Goal: Task Accomplishment & Management: Use online tool/utility

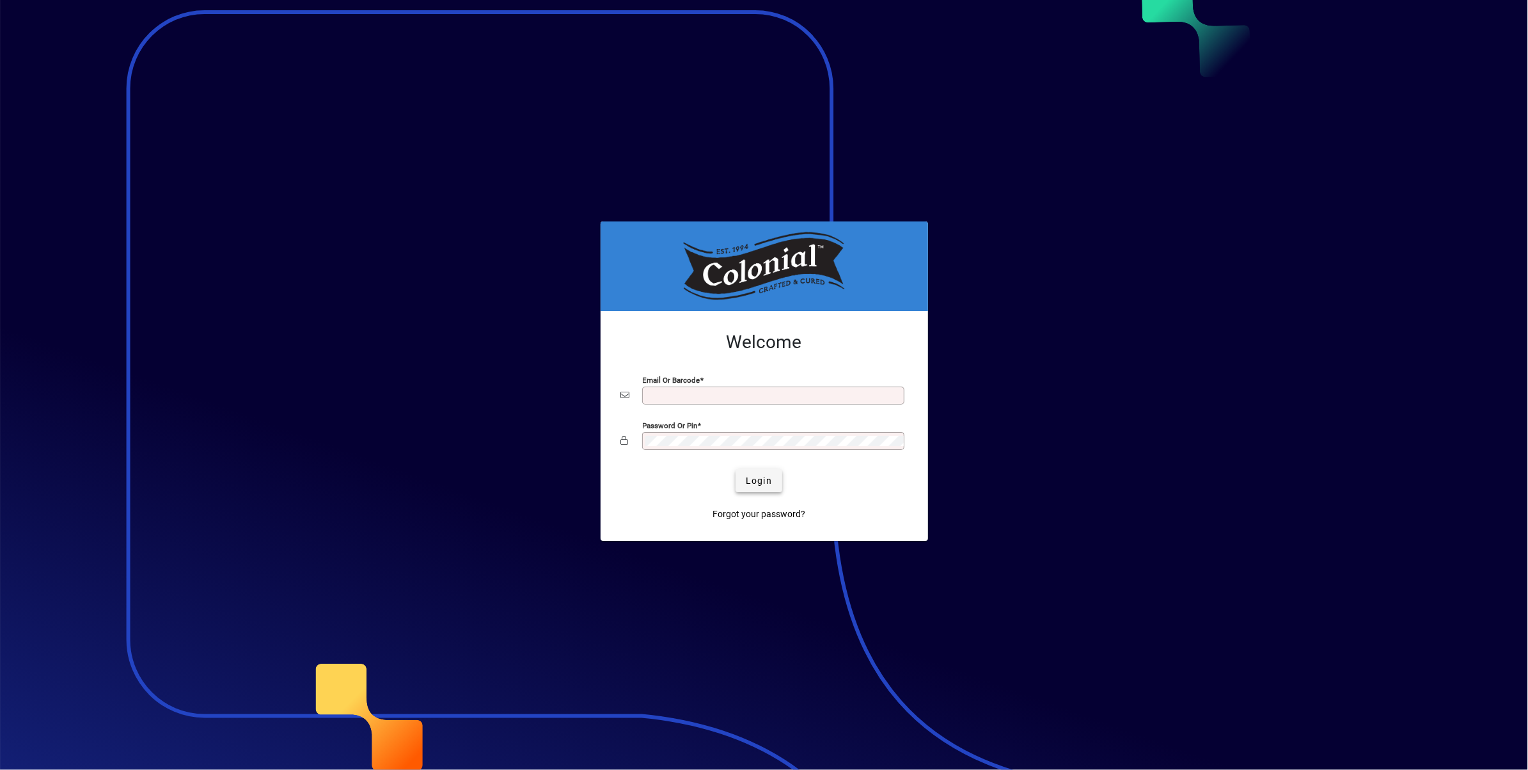
type input "**********"
click at [760, 479] on span "Login" at bounding box center [759, 480] width 26 height 13
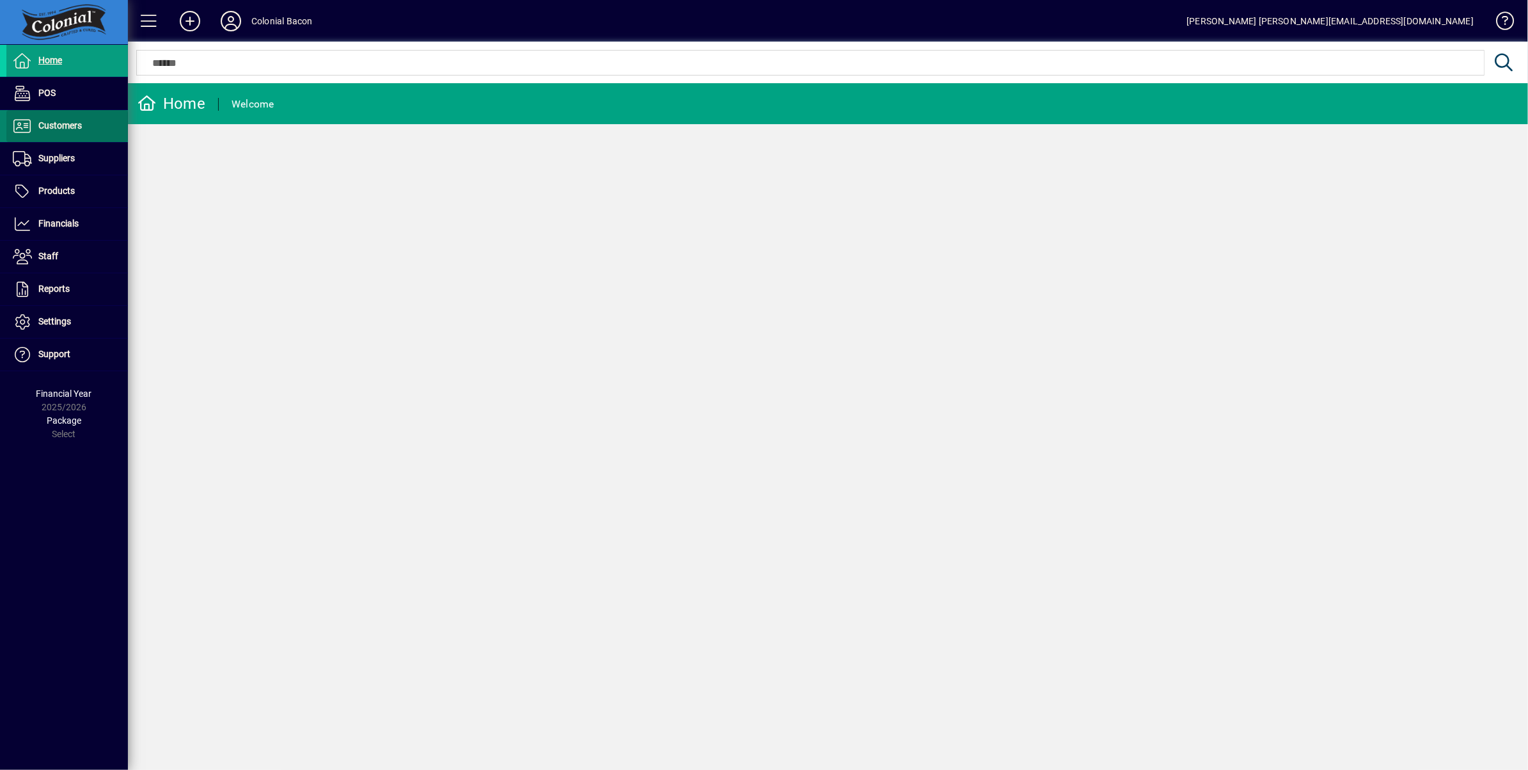
click at [64, 125] on span "Customers" at bounding box center [60, 125] width 44 height 10
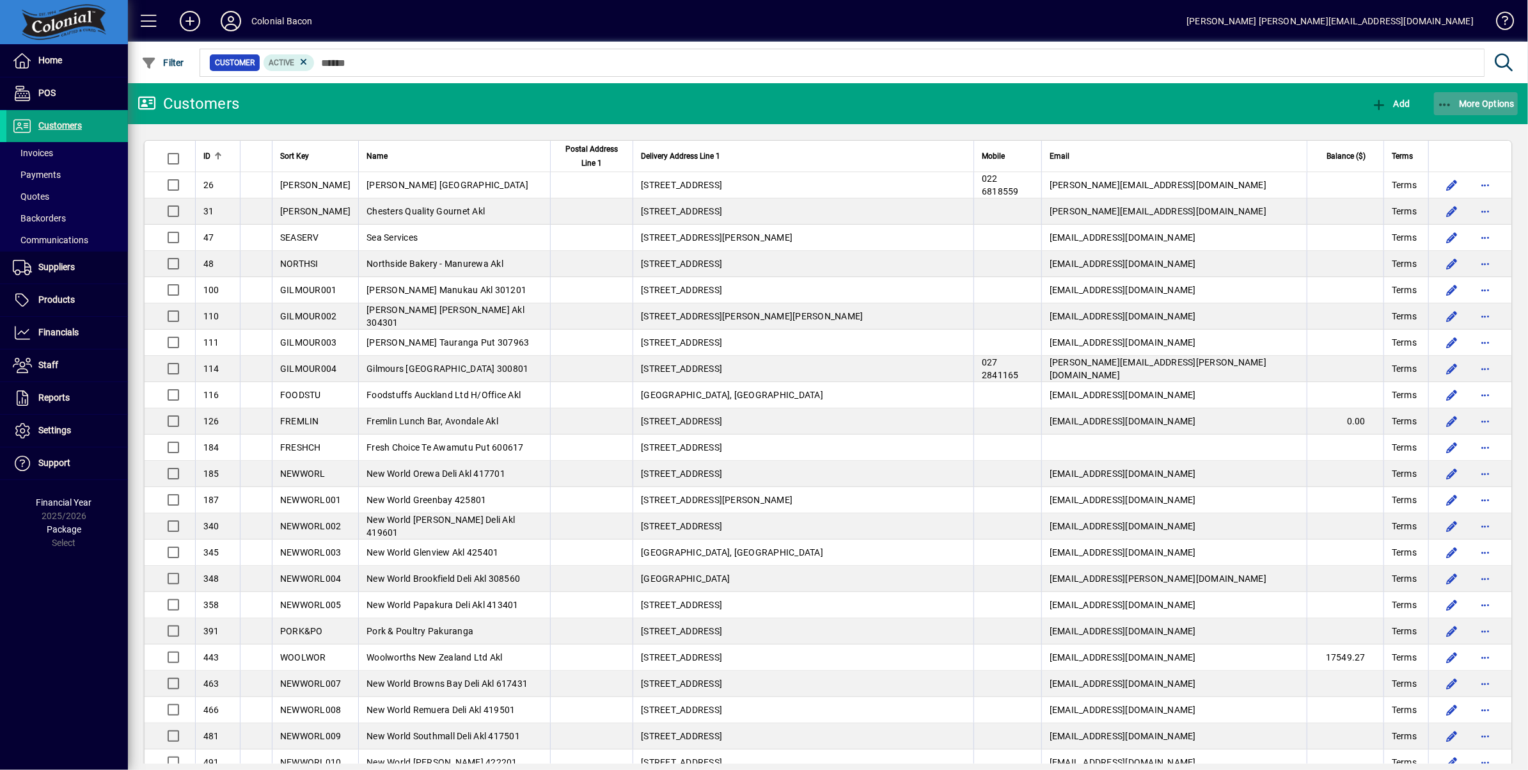
click at [1484, 102] on span "More Options" at bounding box center [1477, 104] width 78 height 10
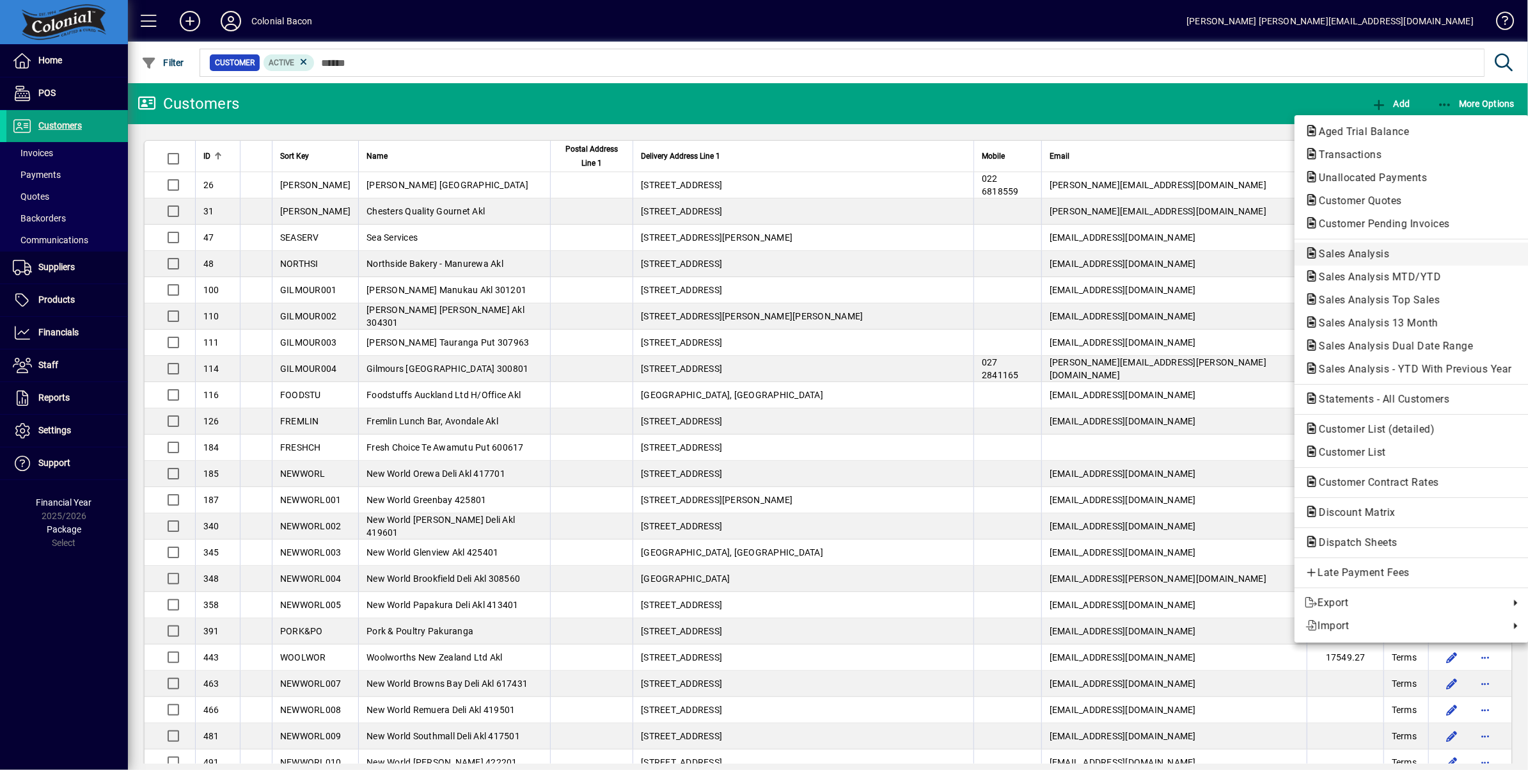
click at [1399, 256] on span "Sales Analysis" at bounding box center [1412, 253] width 214 height 15
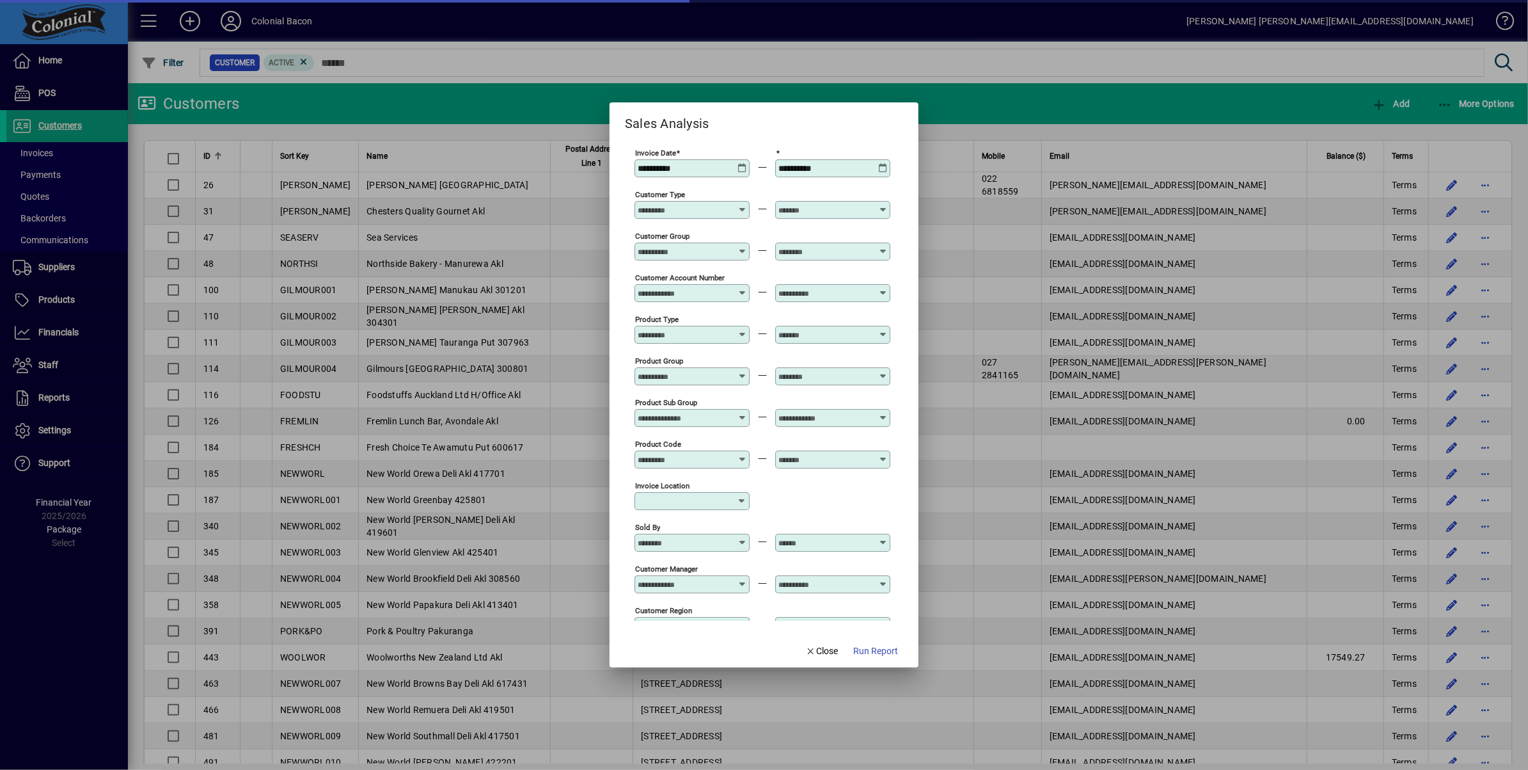
type input "**********"
click at [882, 650] on span "Run Report" at bounding box center [875, 650] width 45 height 13
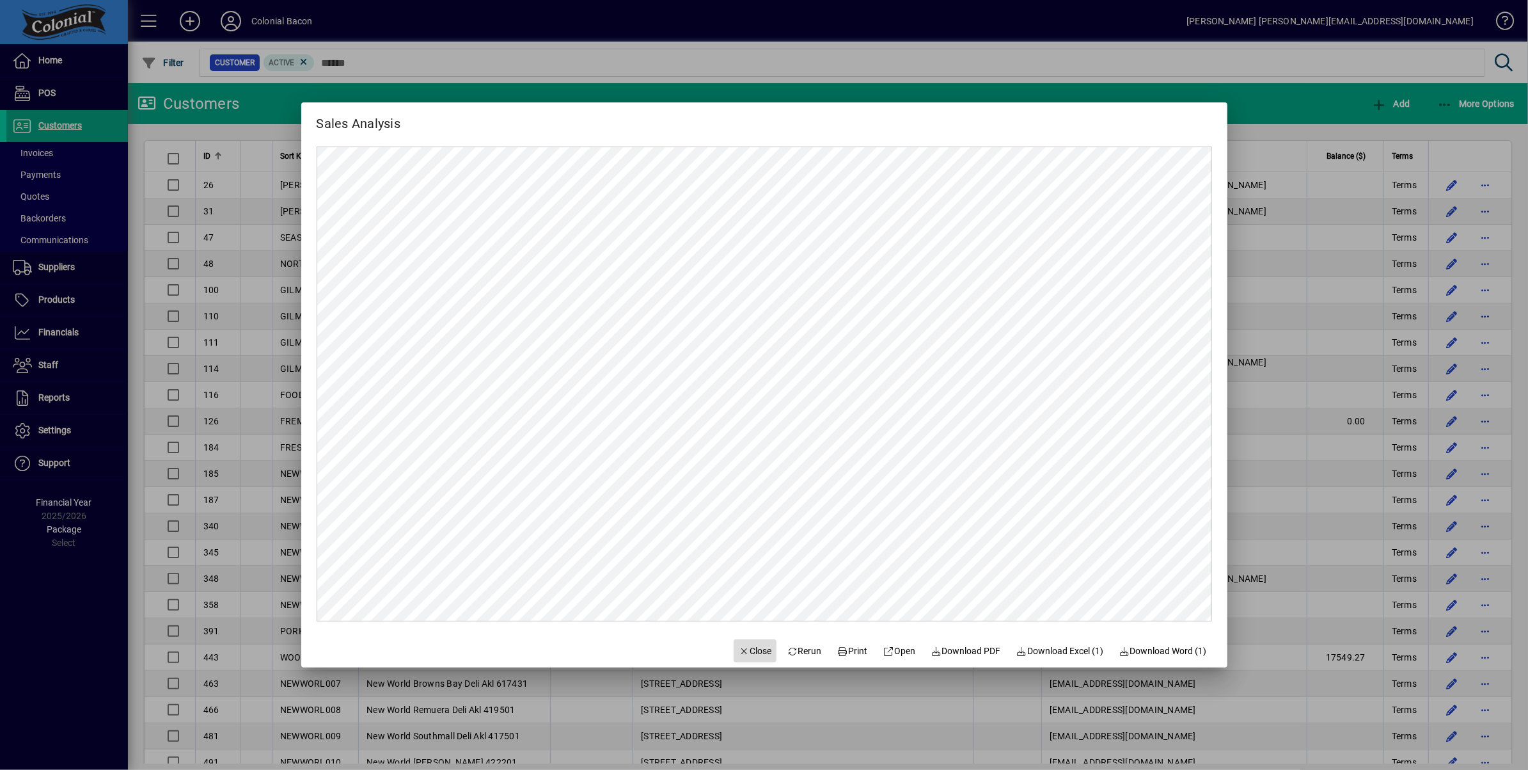
click at [744, 652] on span "Close" at bounding box center [755, 650] width 33 height 13
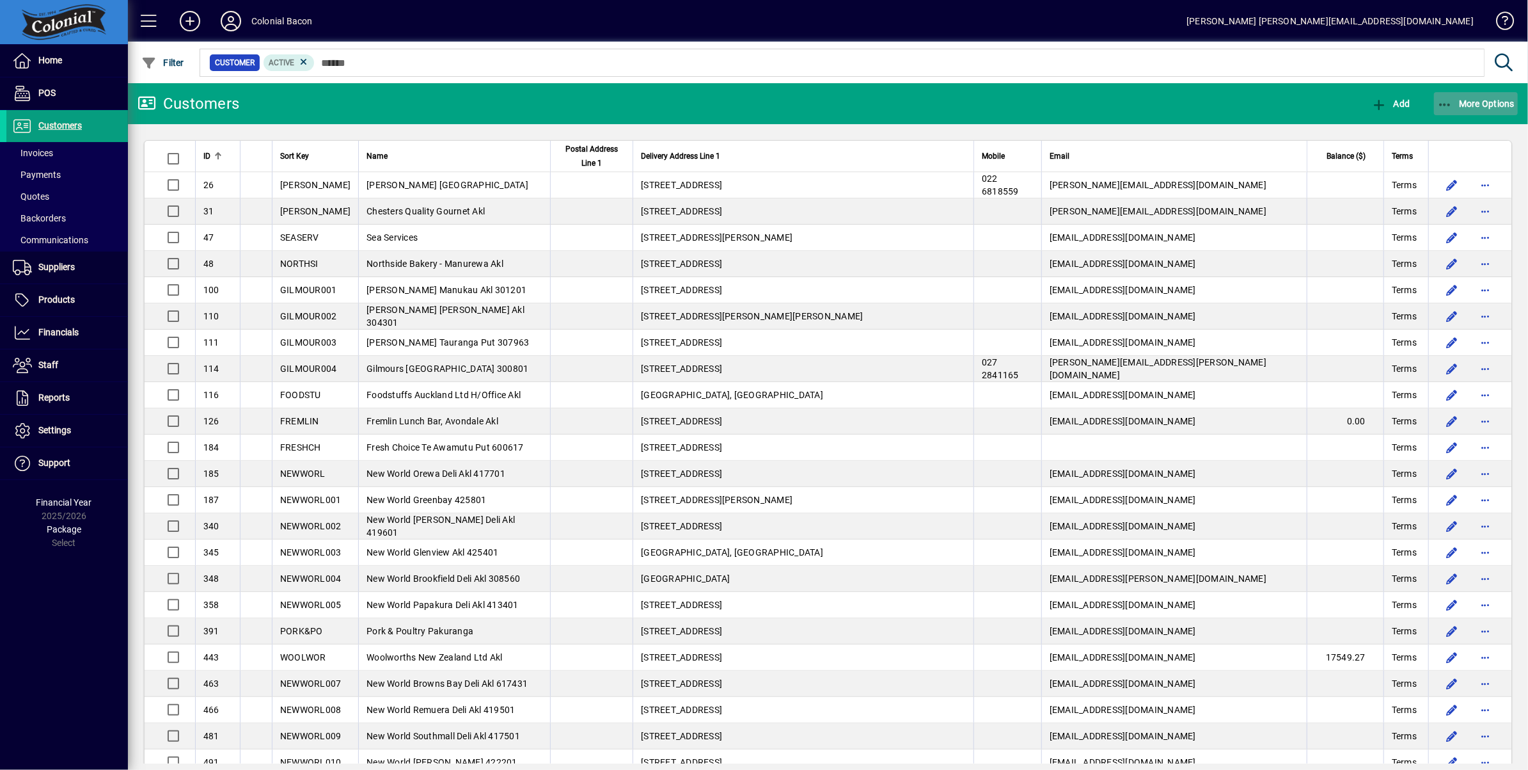
click at [1480, 102] on span "More Options" at bounding box center [1477, 104] width 78 height 10
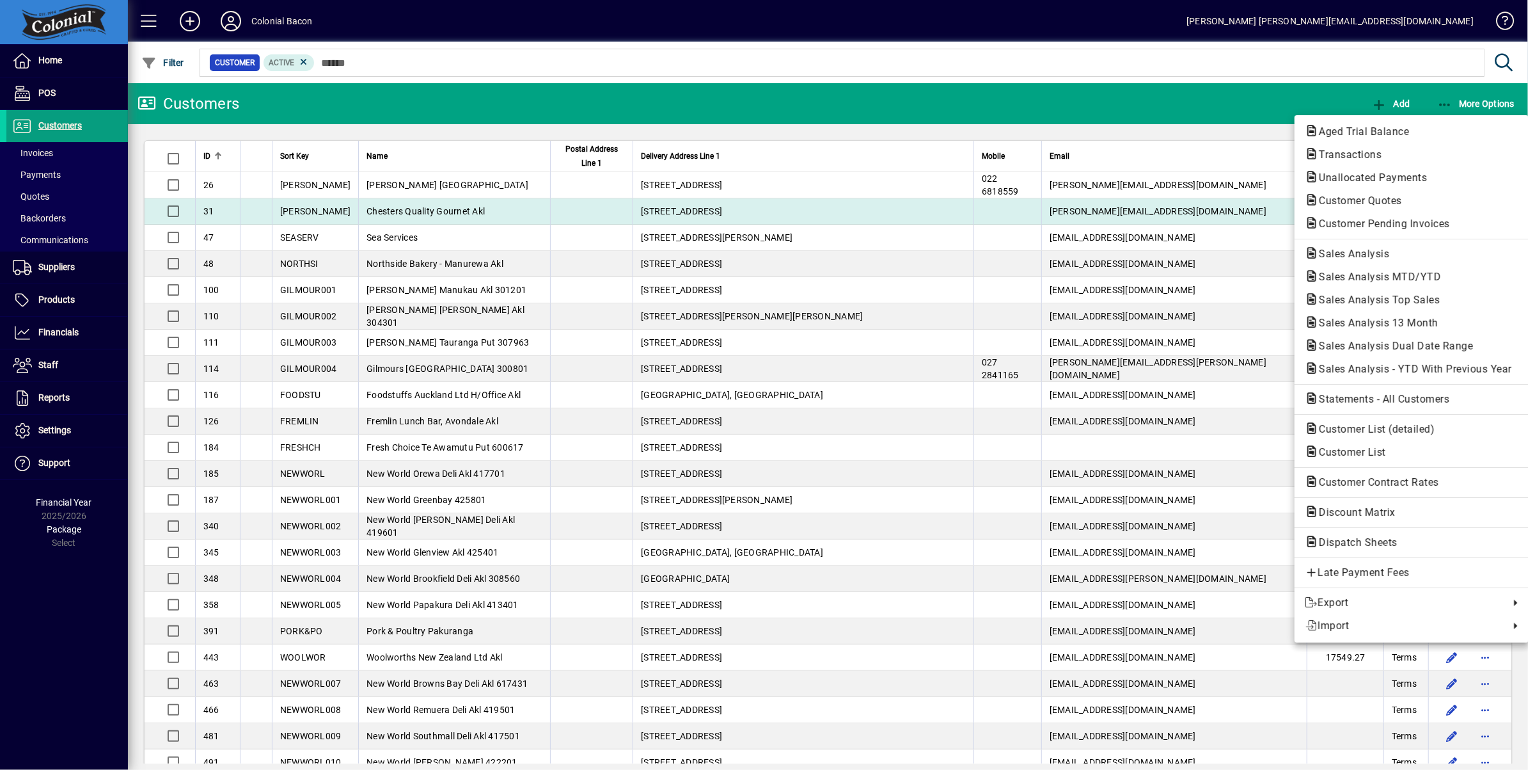
click at [1400, 219] on span "Customer Pending Invoices" at bounding box center [1381, 224] width 152 height 12
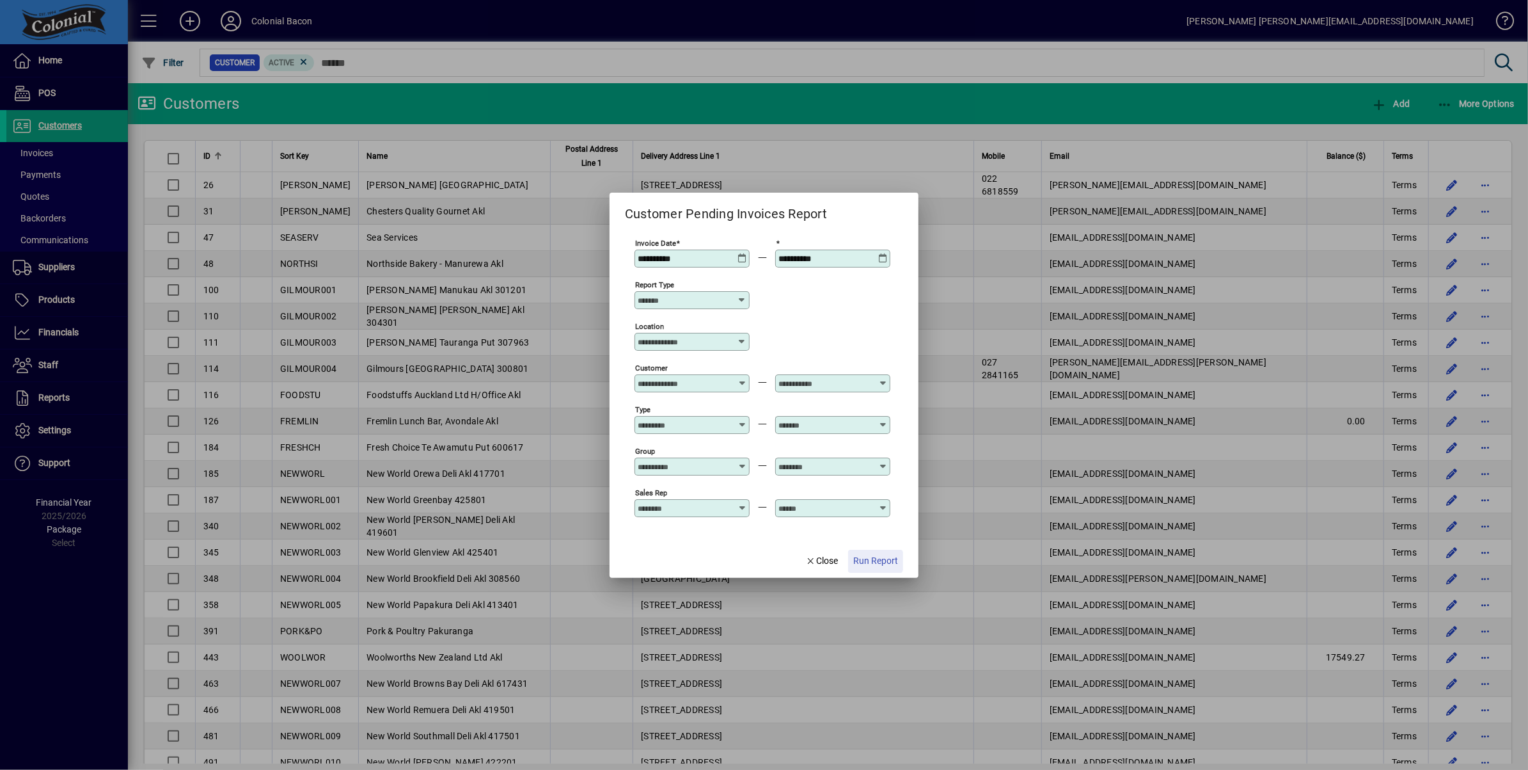
drag, startPoint x: 875, startPoint y: 559, endPoint x: 879, endPoint y: 552, distance: 8.3
click at [874, 559] on span "Run Report" at bounding box center [875, 560] width 45 height 13
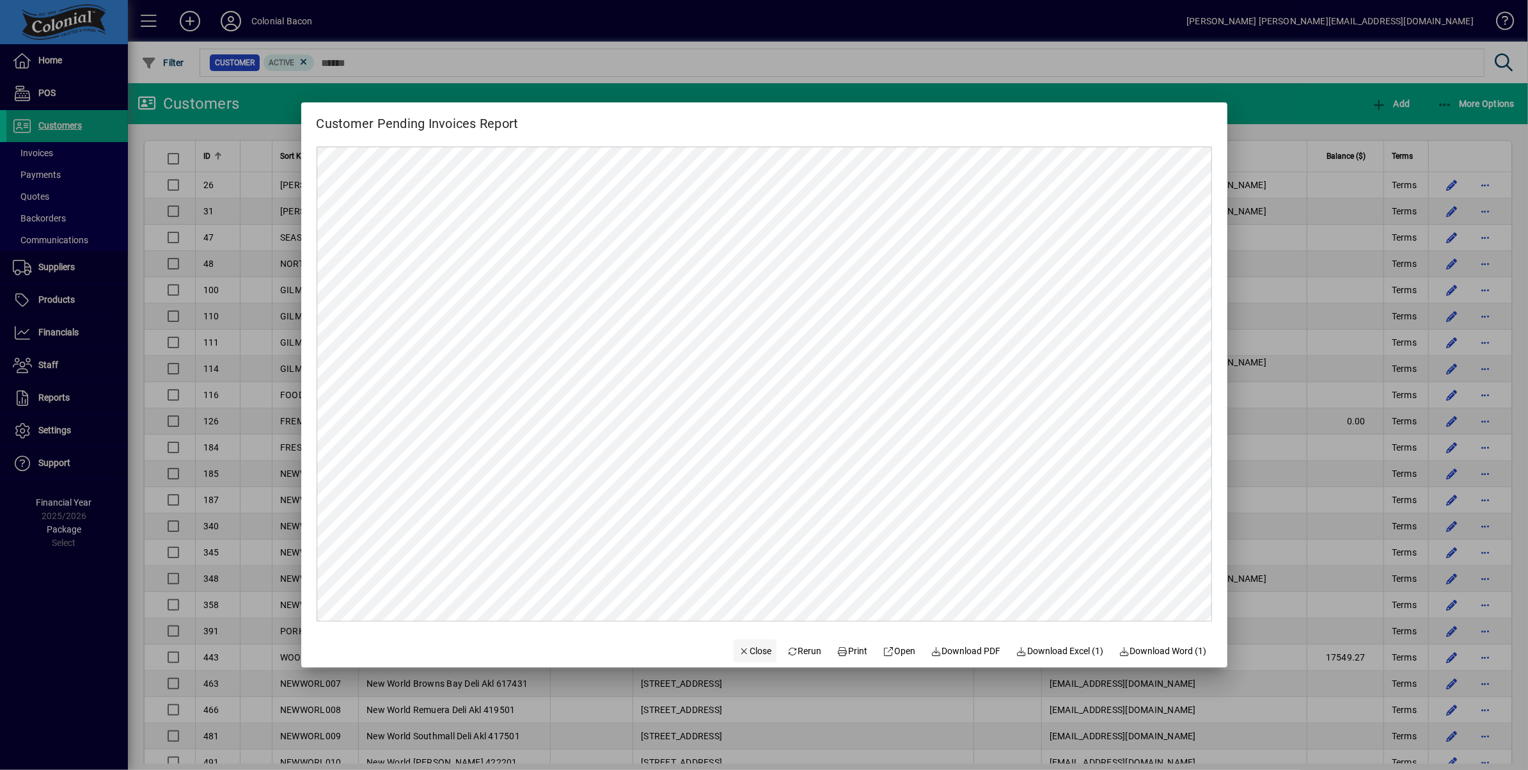
click at [752, 651] on span "Close" at bounding box center [755, 650] width 33 height 13
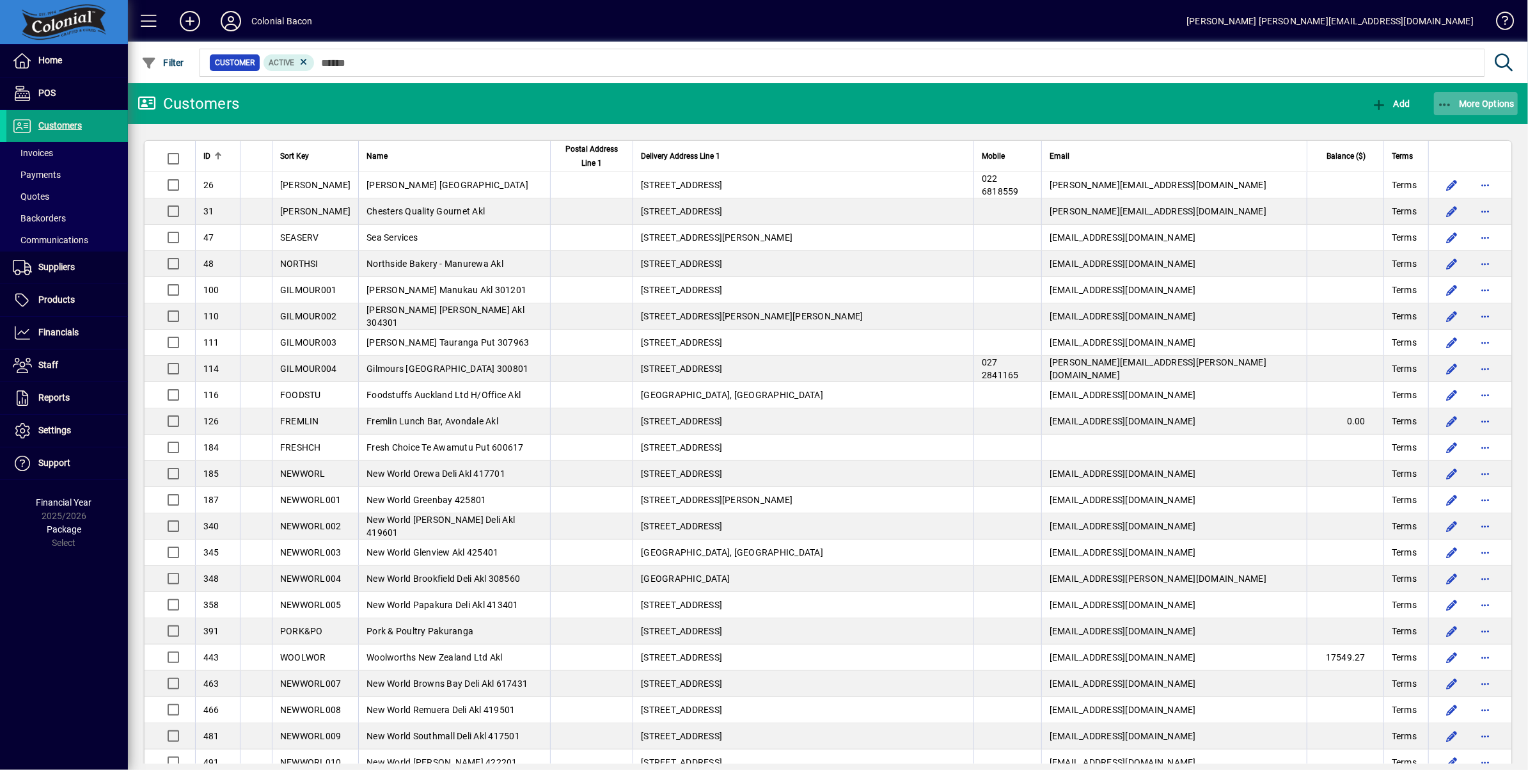
click at [1477, 105] on span "More Options" at bounding box center [1477, 104] width 78 height 10
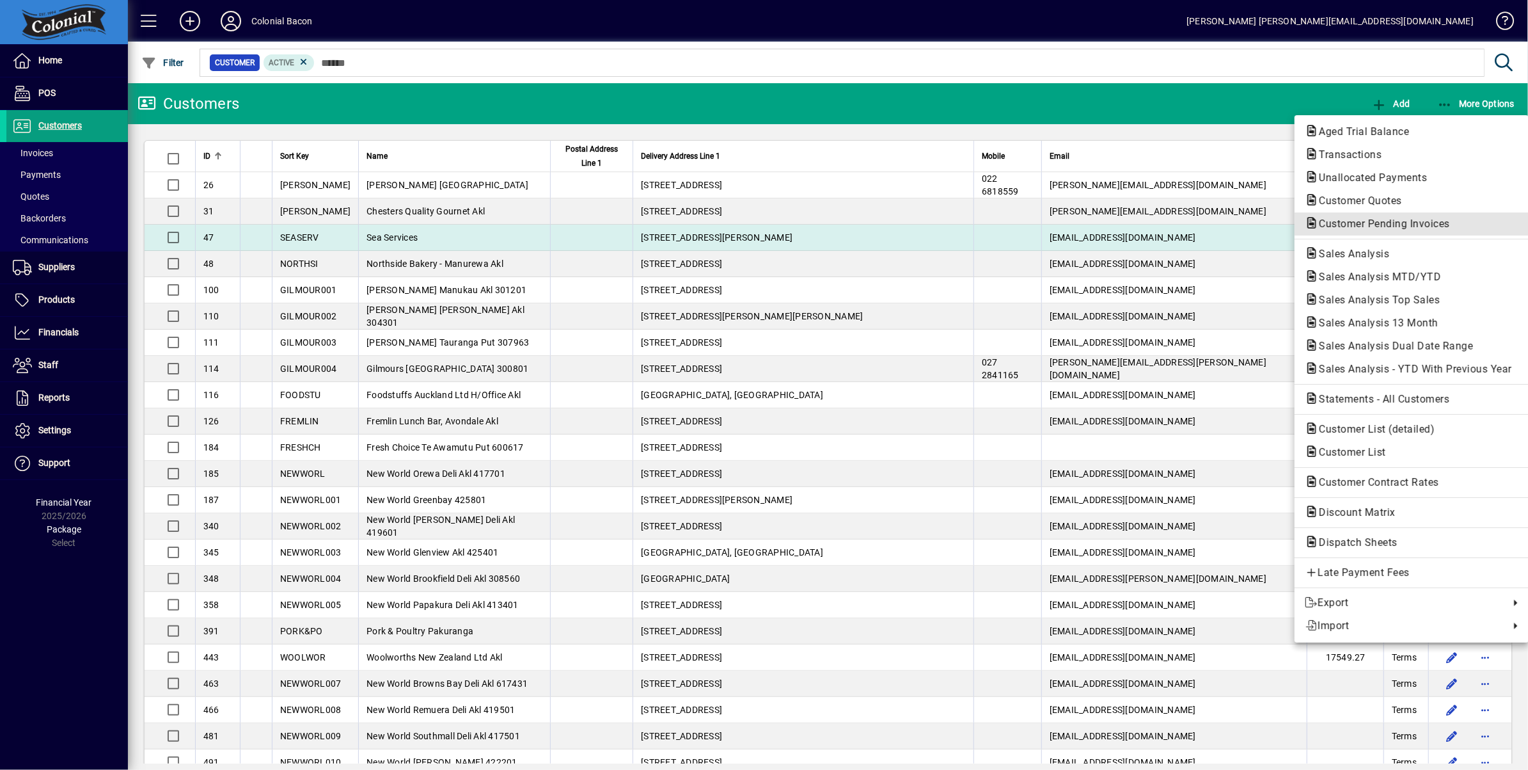
click at [1361, 223] on span "Customer Pending Invoices" at bounding box center [1381, 224] width 152 height 12
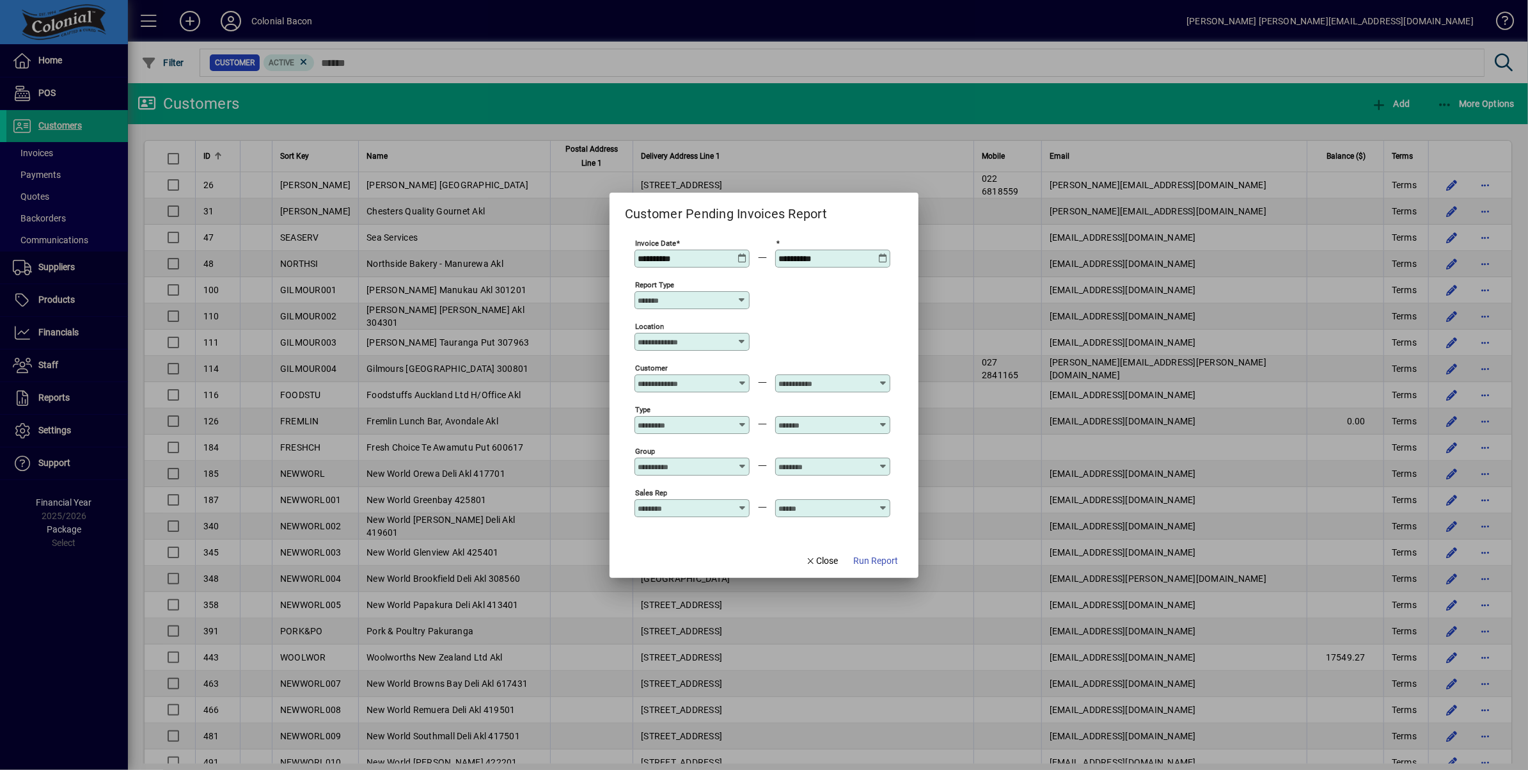
click at [883, 253] on icon at bounding box center [883, 253] width 10 height 0
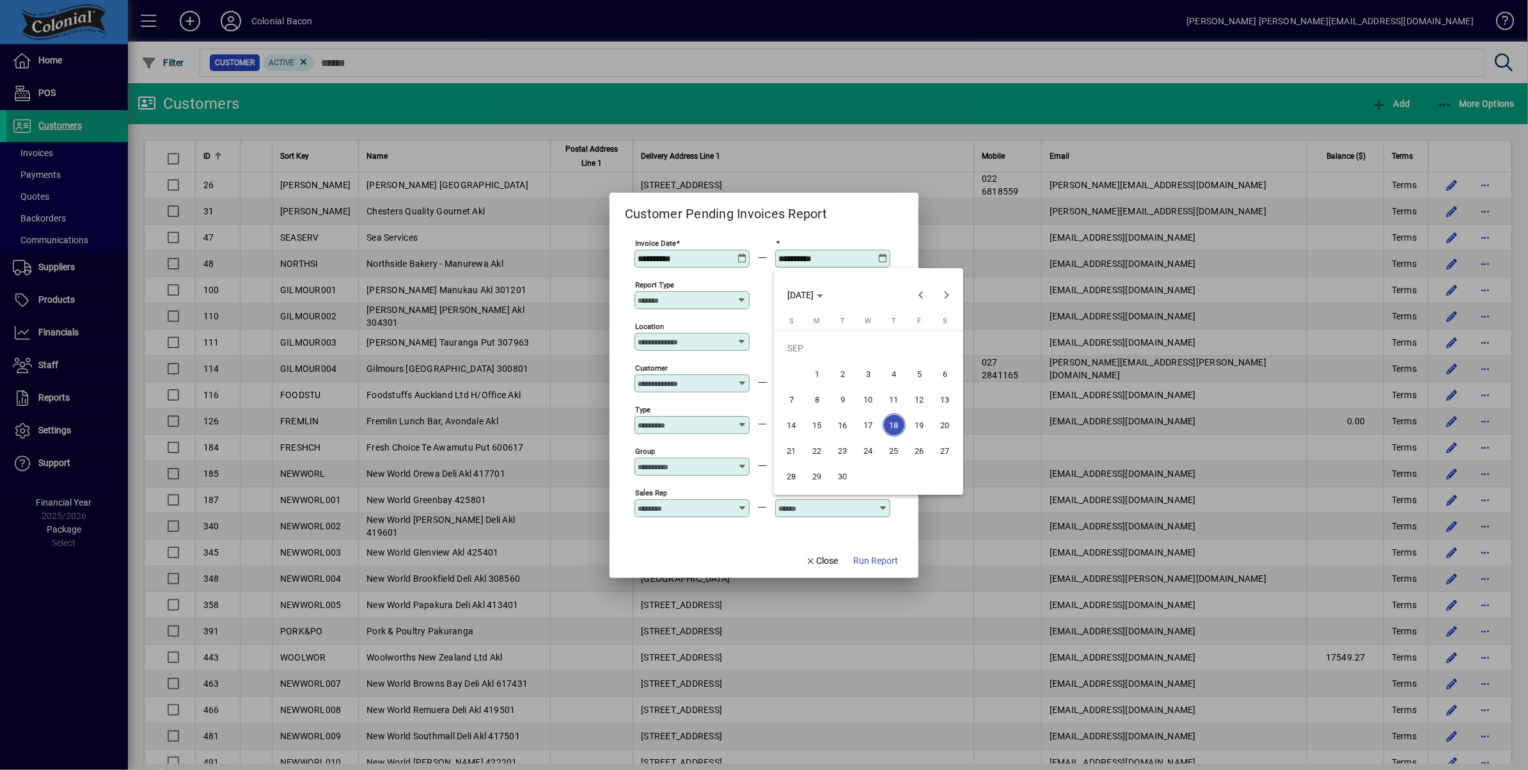
click at [944, 425] on span "20" at bounding box center [945, 424] width 23 height 23
type input "**********"
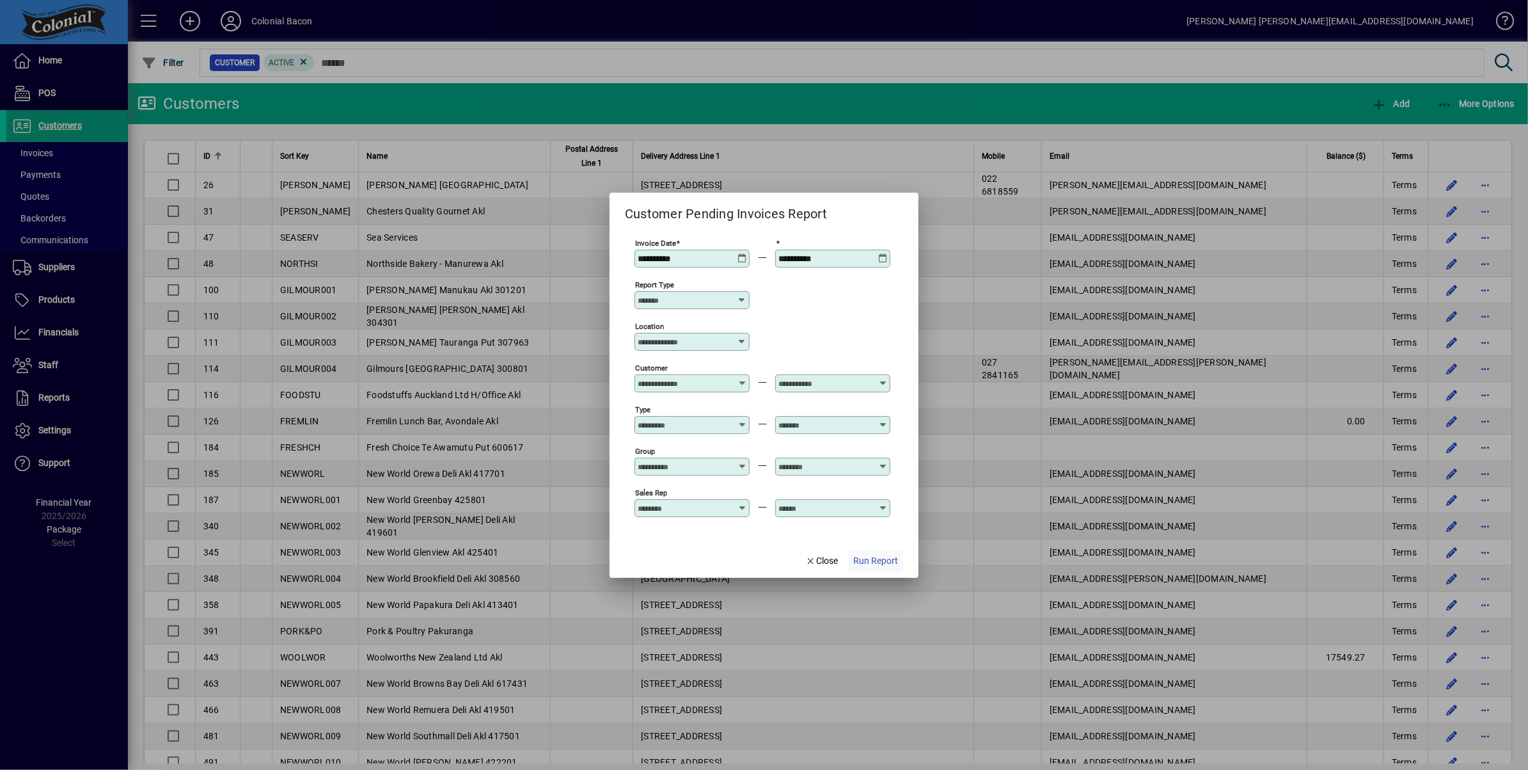
click at [876, 563] on span "Run Report" at bounding box center [875, 560] width 45 height 13
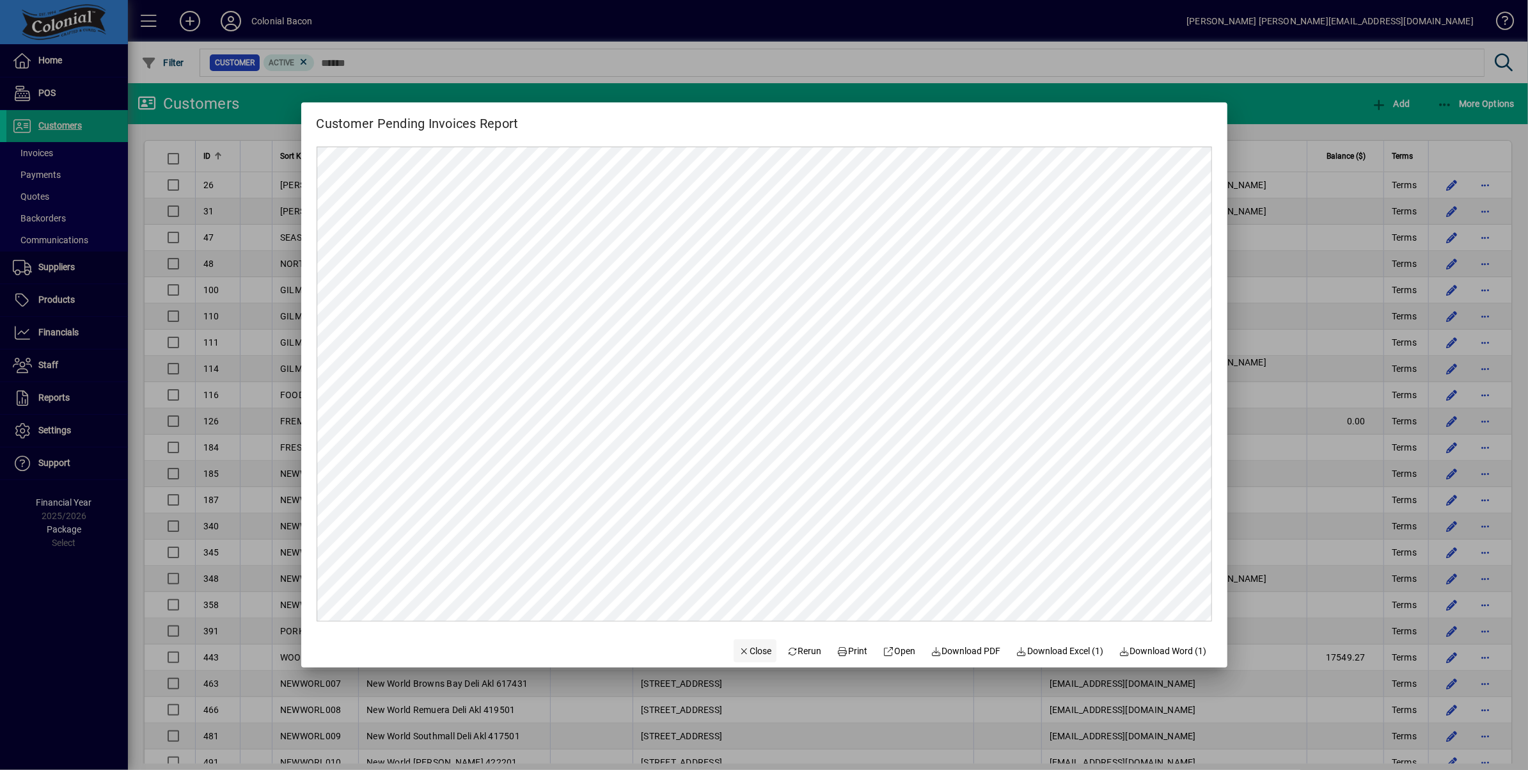
click at [747, 651] on span "Close" at bounding box center [755, 650] width 33 height 13
